Goal: Task Accomplishment & Management: Manage account settings

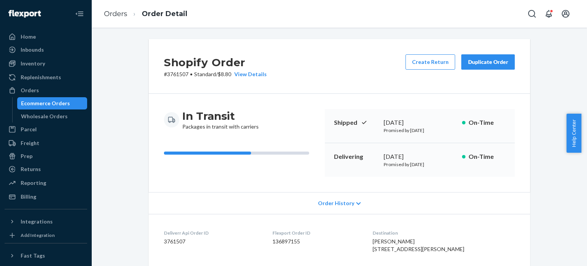
click at [127, 13] on li "Order Detail" at bounding box center [157, 14] width 60 height 10
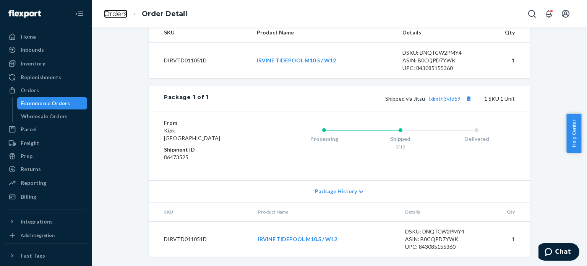
click at [127, 13] on link "Orders" at bounding box center [115, 14] width 23 height 8
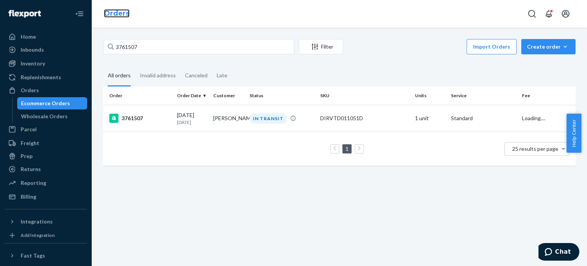
click at [117, 13] on link "Orders" at bounding box center [117, 13] width 26 height 8
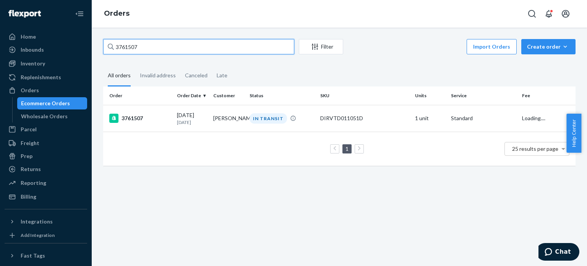
drag, startPoint x: 155, startPoint y: 46, endPoint x: 64, endPoint y: 26, distance: 92.5
click at [69, 27] on div "Home Inbounds Shipping Plans Problems Inventory Products Replenishments Orders …" at bounding box center [293, 133] width 587 height 266
paste input "72220"
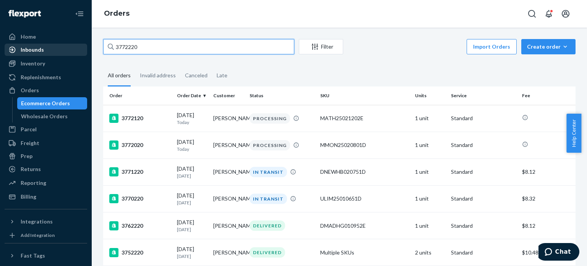
drag, startPoint x: 141, startPoint y: 46, endPoint x: 81, endPoint y: 46, distance: 60.0
click at [81, 46] on div "Home Inbounds Shipping Plans Problems Inventory Products Replenishments Orders …" at bounding box center [293, 133] width 587 height 266
paste input "001"
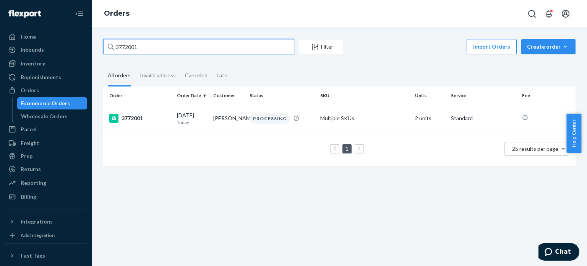
type input "3772001"
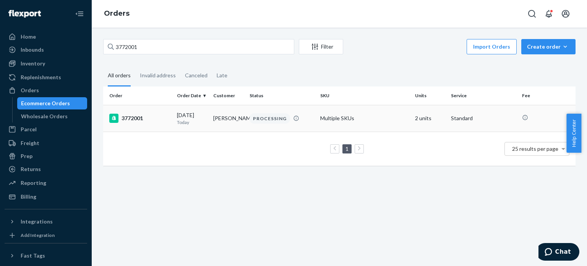
click at [161, 121] on div "3772001" at bounding box center [140, 118] width 62 height 9
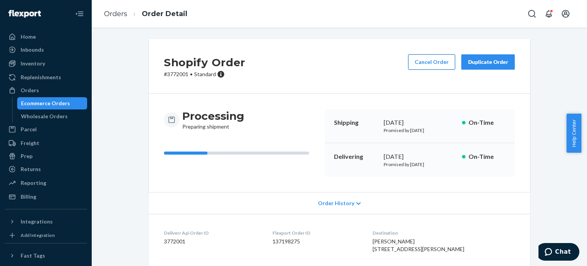
click at [418, 63] on button "Cancel Order" at bounding box center [431, 61] width 47 height 15
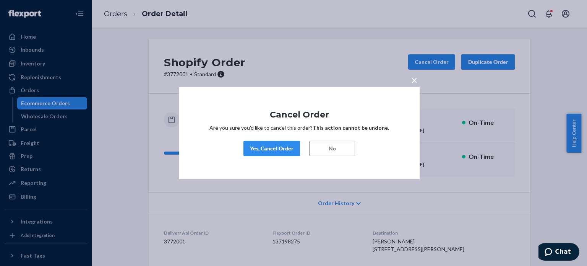
click at [255, 146] on div "Yes, Cancel Order" at bounding box center [272, 149] width 44 height 8
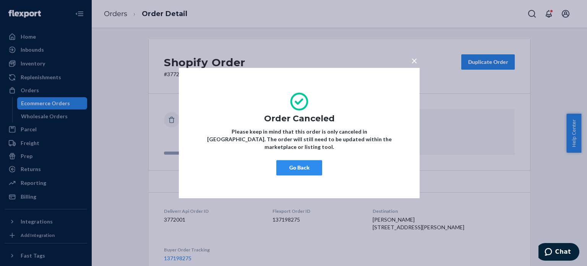
drag, startPoint x: 306, startPoint y: 172, endPoint x: 305, endPoint y: 163, distance: 9.2
click at [306, 172] on div "× Order Canceled Please keep in mind that this order is only canceled in [GEOGR…" at bounding box center [299, 133] width 241 height 130
click at [305, 163] on button "Go Back" at bounding box center [299, 167] width 46 height 15
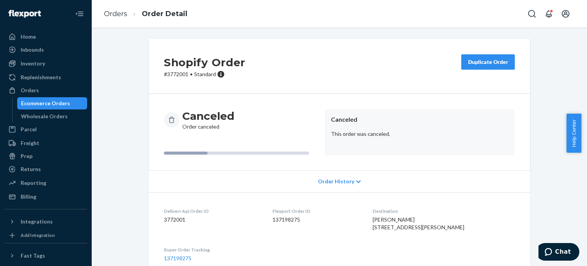
click at [179, 74] on p "# 3772001 • Standard" at bounding box center [204, 74] width 81 height 8
copy p "3772001"
